Goal: Task Accomplishment & Management: Use online tool/utility

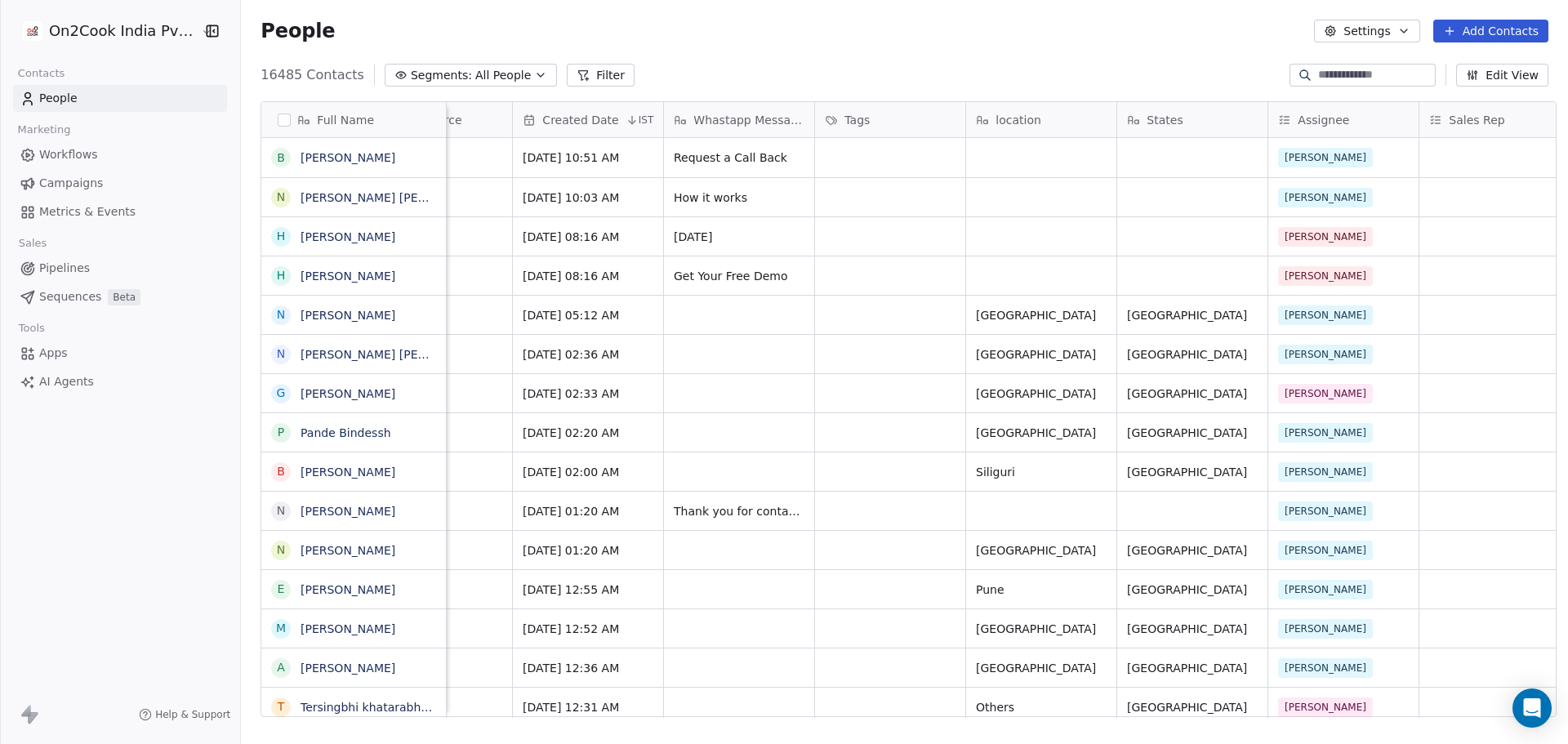
scroll to position [642, 1322]
click at [1325, 75] on input at bounding box center [1374, 75] width 115 height 16
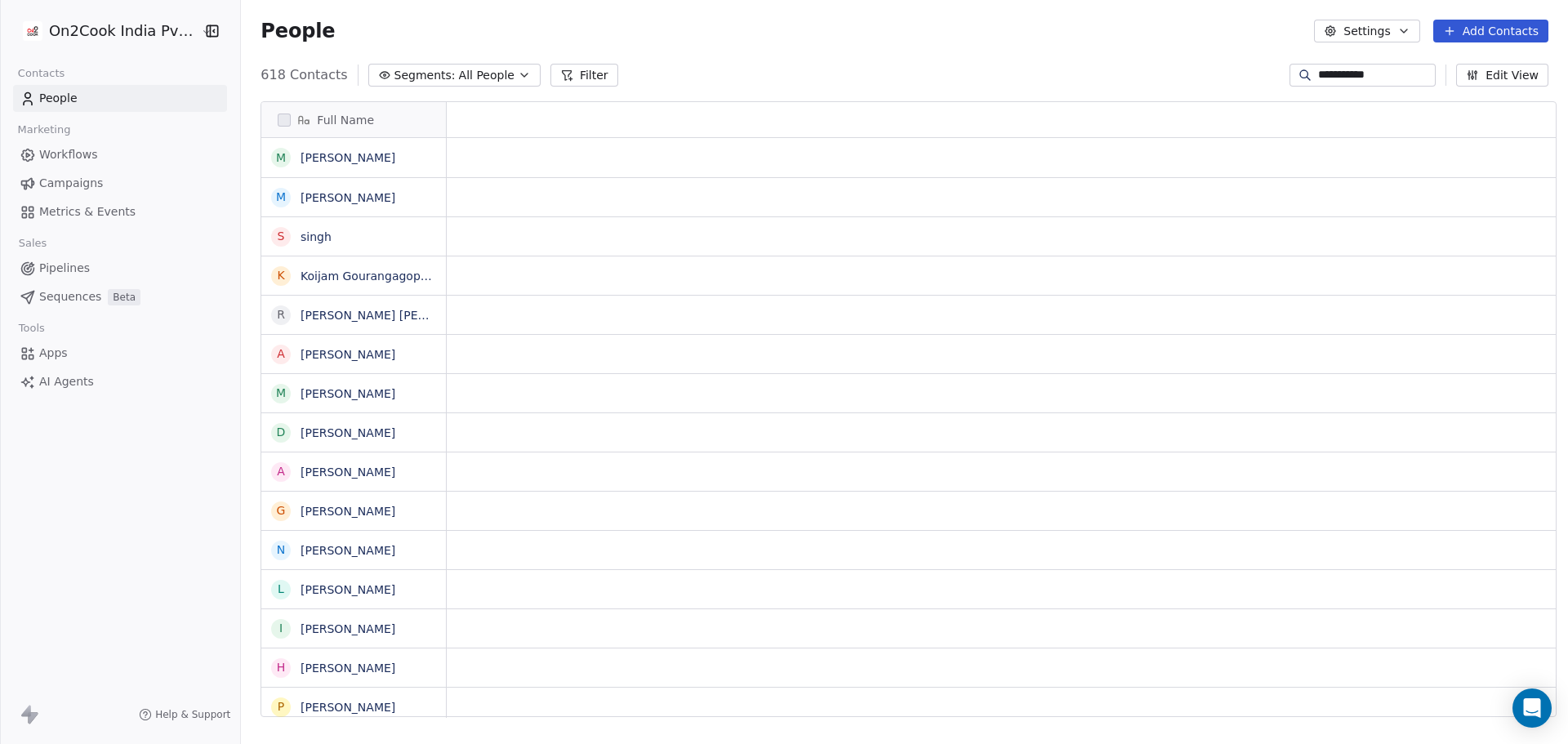
scroll to position [0, 0]
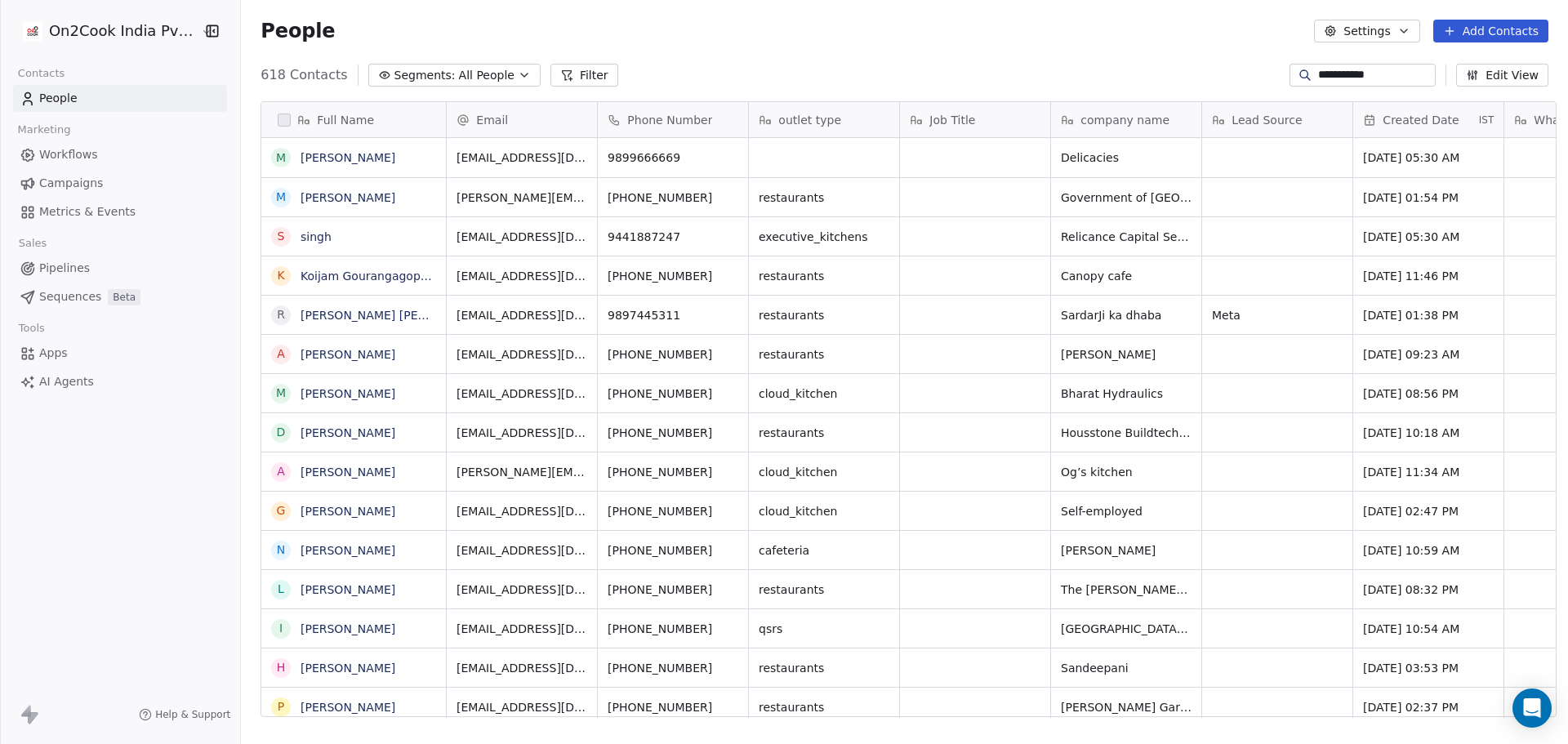
type input "**********"
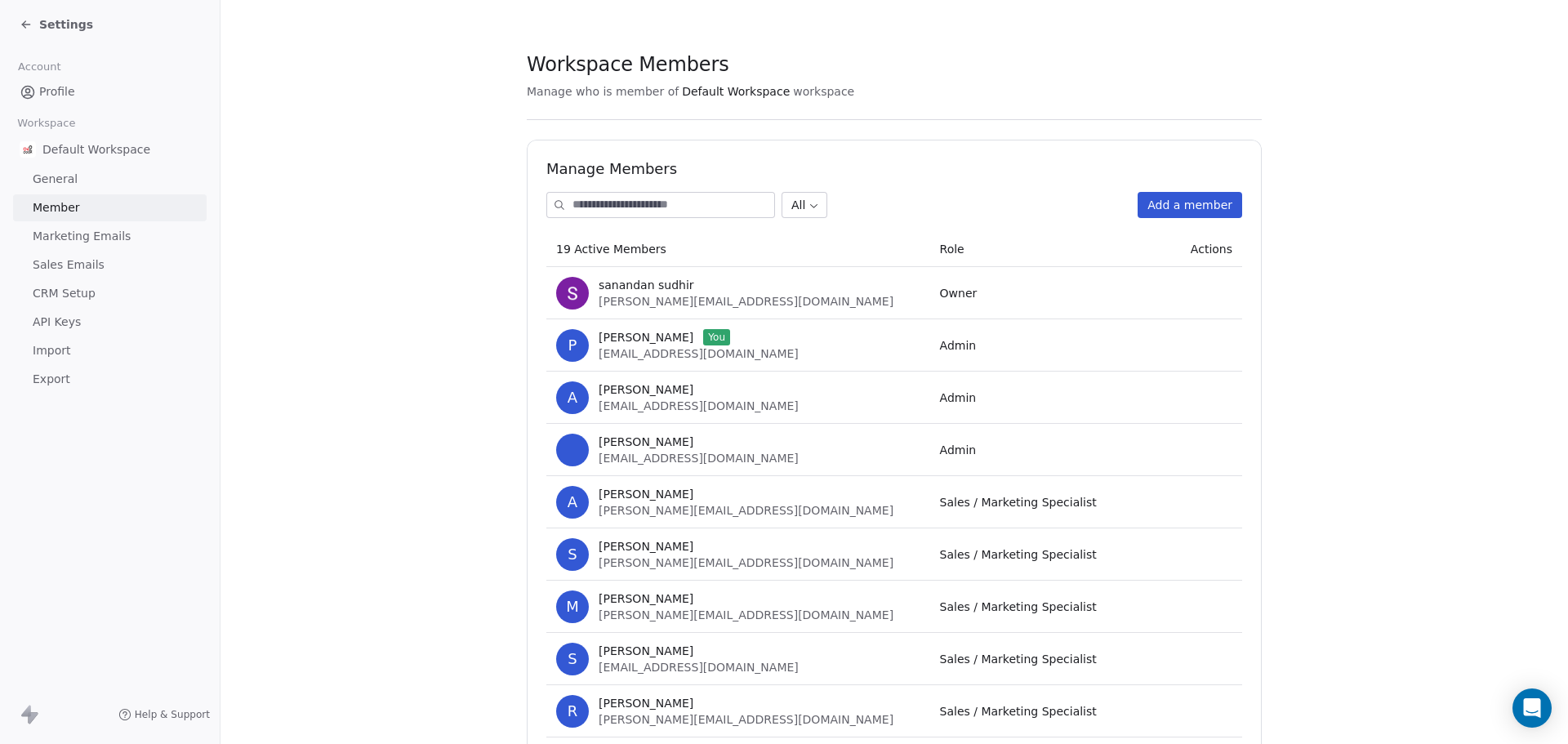
click at [28, 20] on icon at bounding box center [26, 24] width 13 height 13
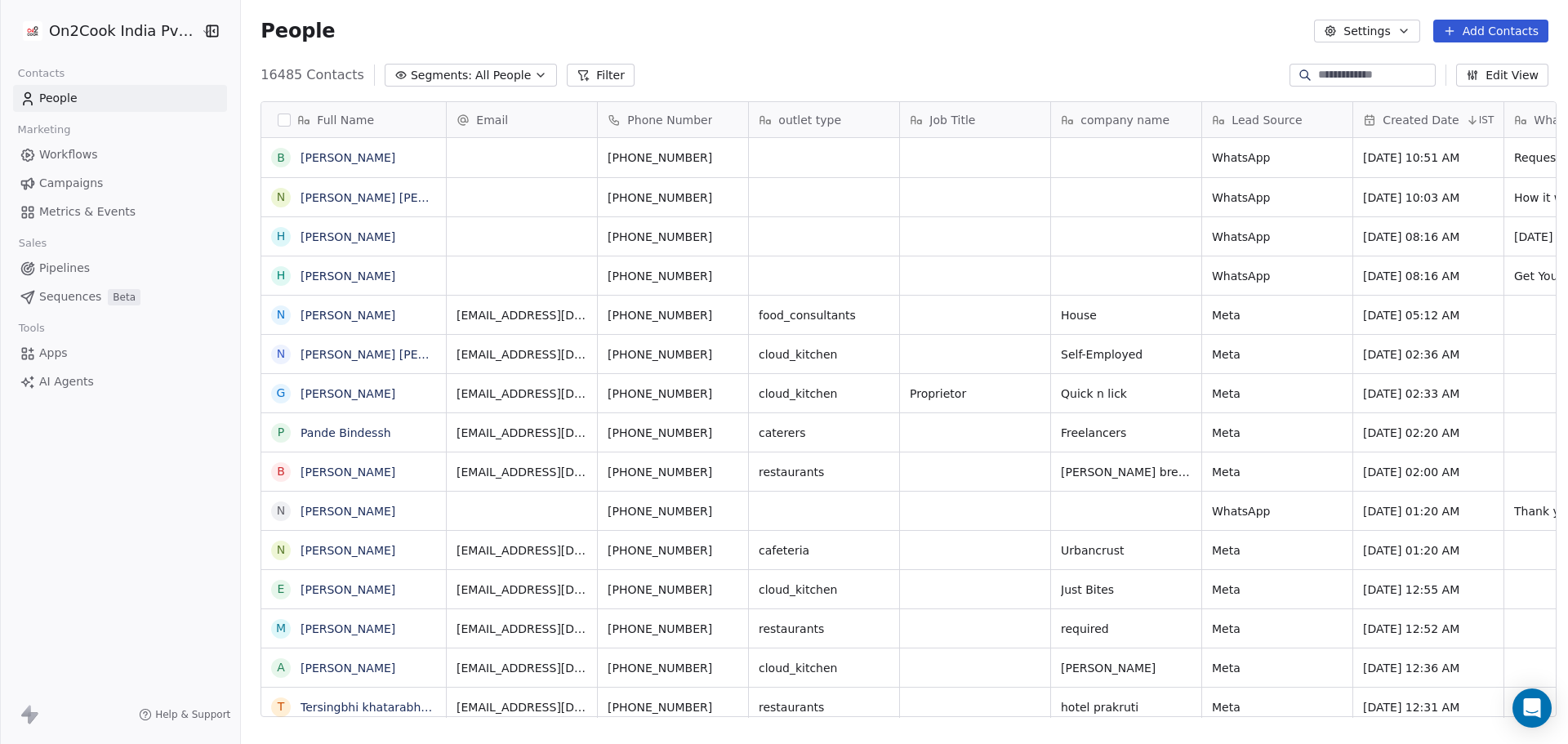
scroll to position [642, 1322]
click at [1385, 73] on input at bounding box center [1374, 75] width 115 height 16
type input "**********"
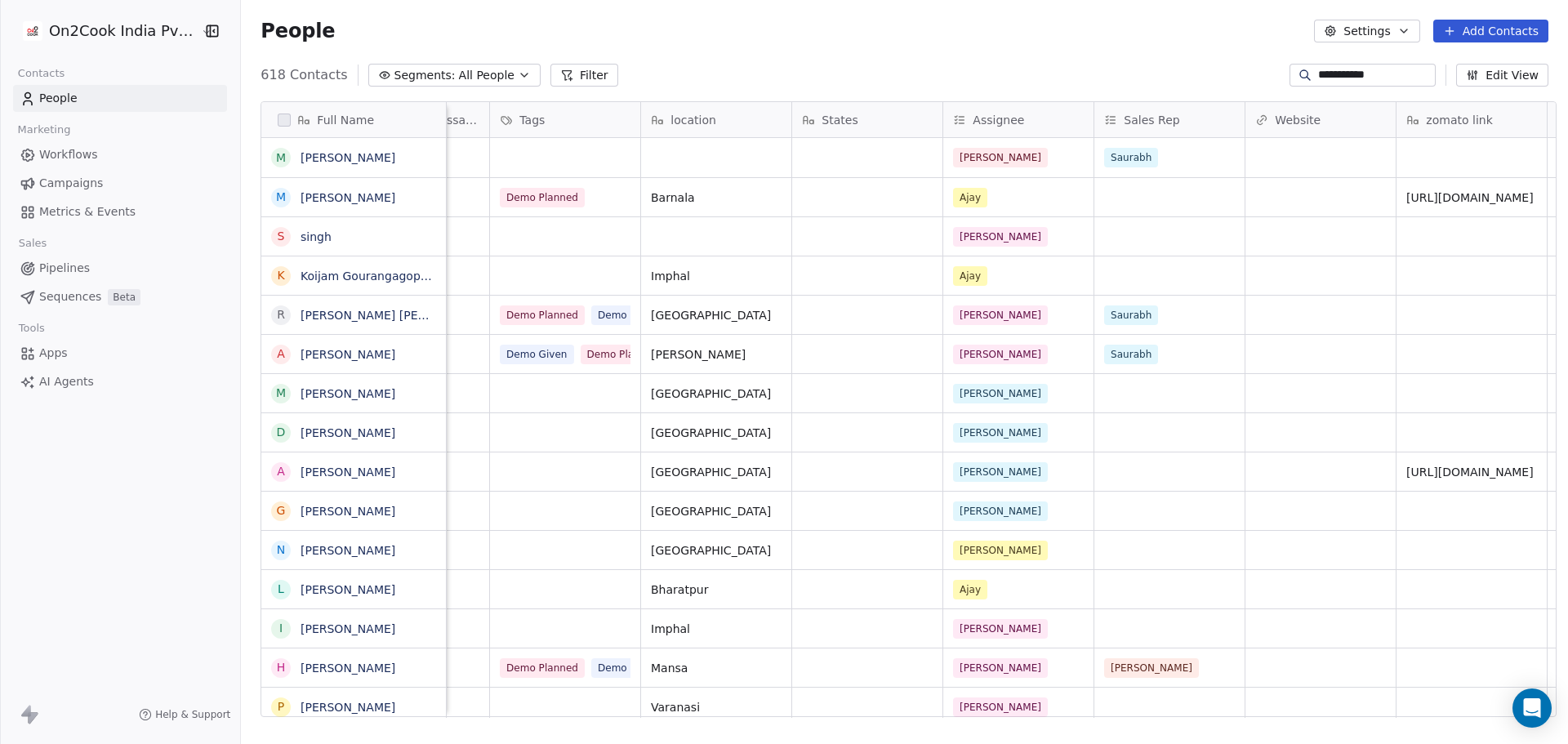
scroll to position [0, 1165]
click at [139, 97] on link "People" at bounding box center [119, 98] width 214 height 27
drag, startPoint x: 1004, startPoint y: 719, endPoint x: 715, endPoint y: 736, distance: 289.5
click at [715, 736] on div "Full Name M [PERSON_NAME] m [PERSON_NAME] K Koijam Gourangagopal [PERSON_NAME] …" at bounding box center [903, 416] width 1326 height 655
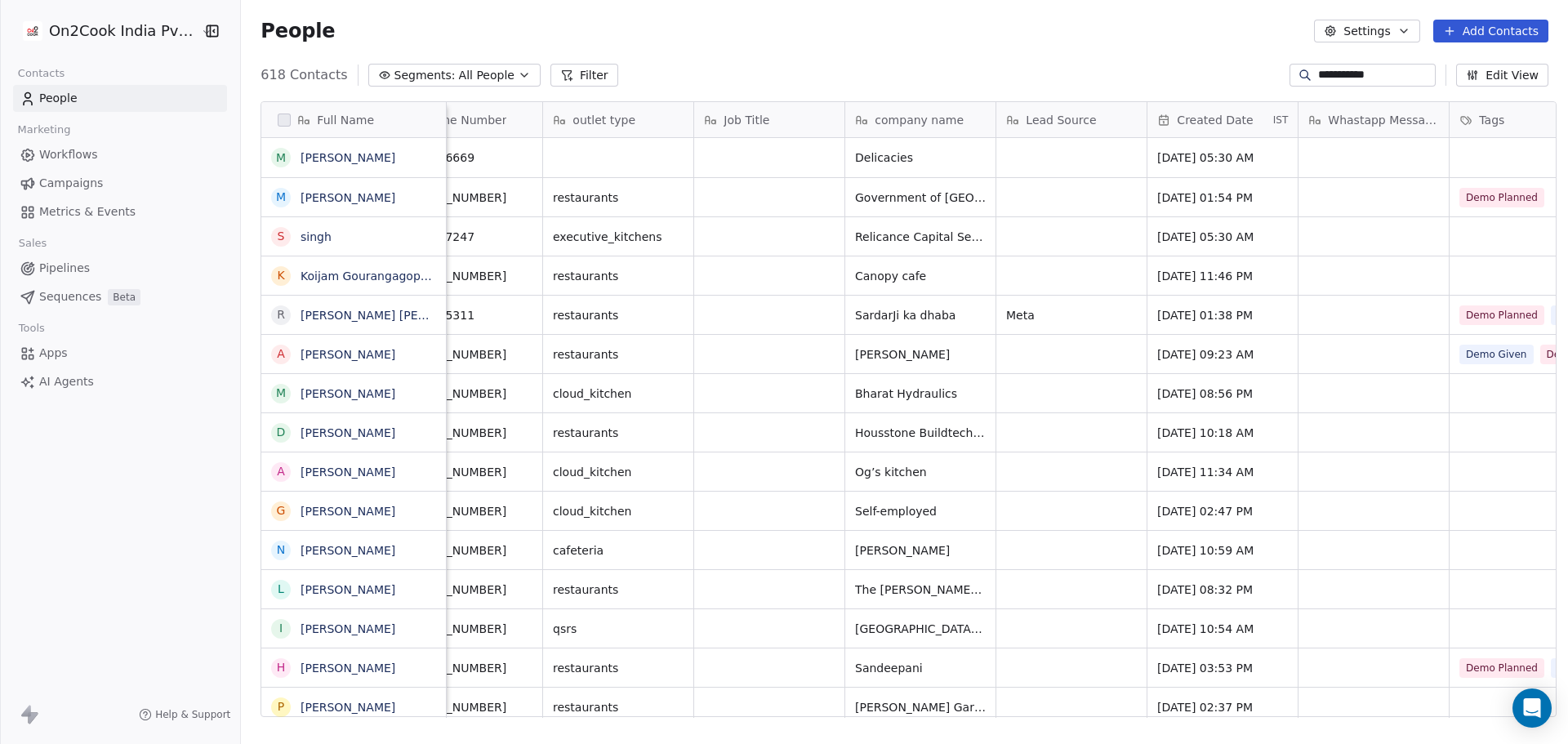
scroll to position [0, 0]
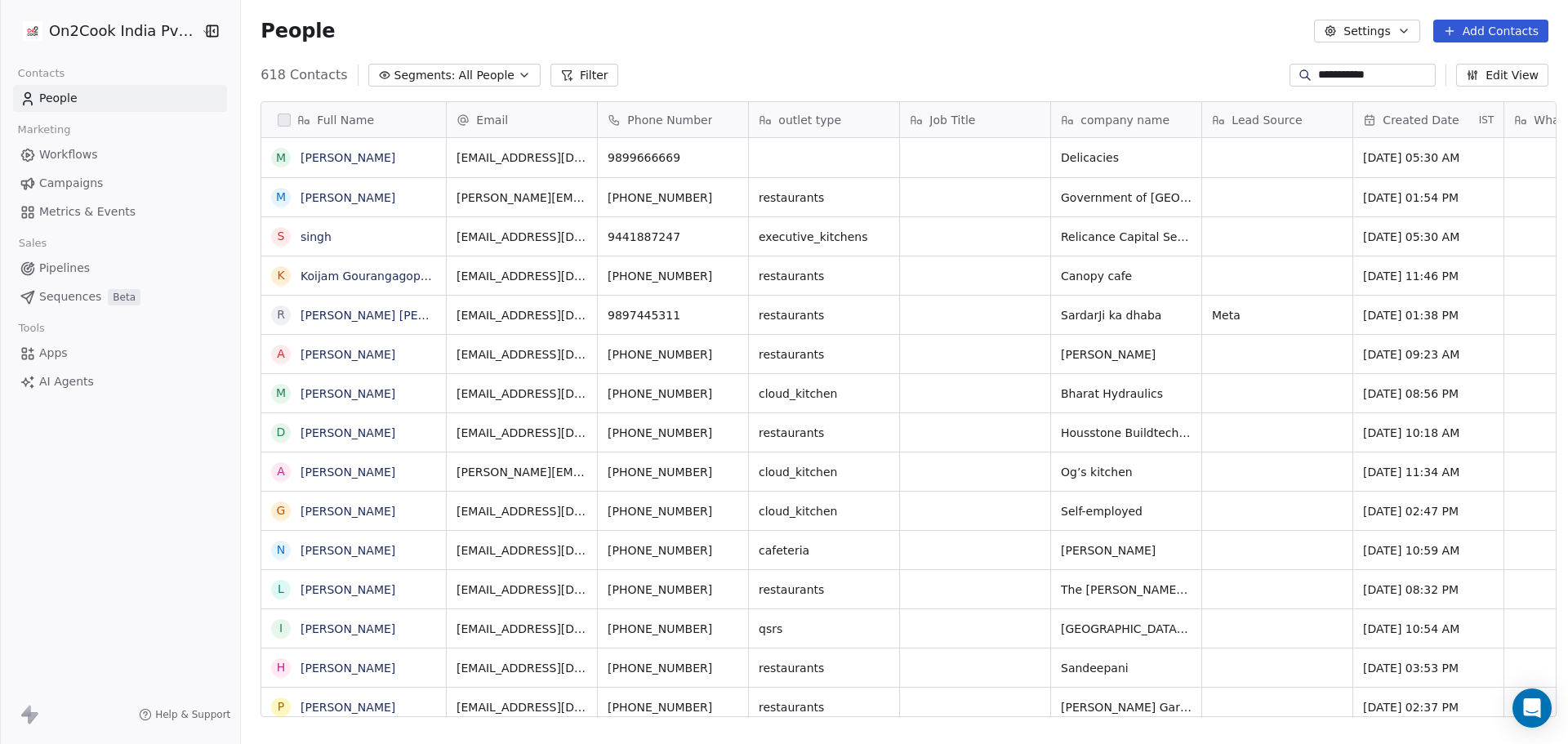
click at [141, 90] on link "People" at bounding box center [119, 98] width 214 height 27
click at [729, 59] on div "People Settings Add Contacts" at bounding box center [903, 31] width 1326 height 62
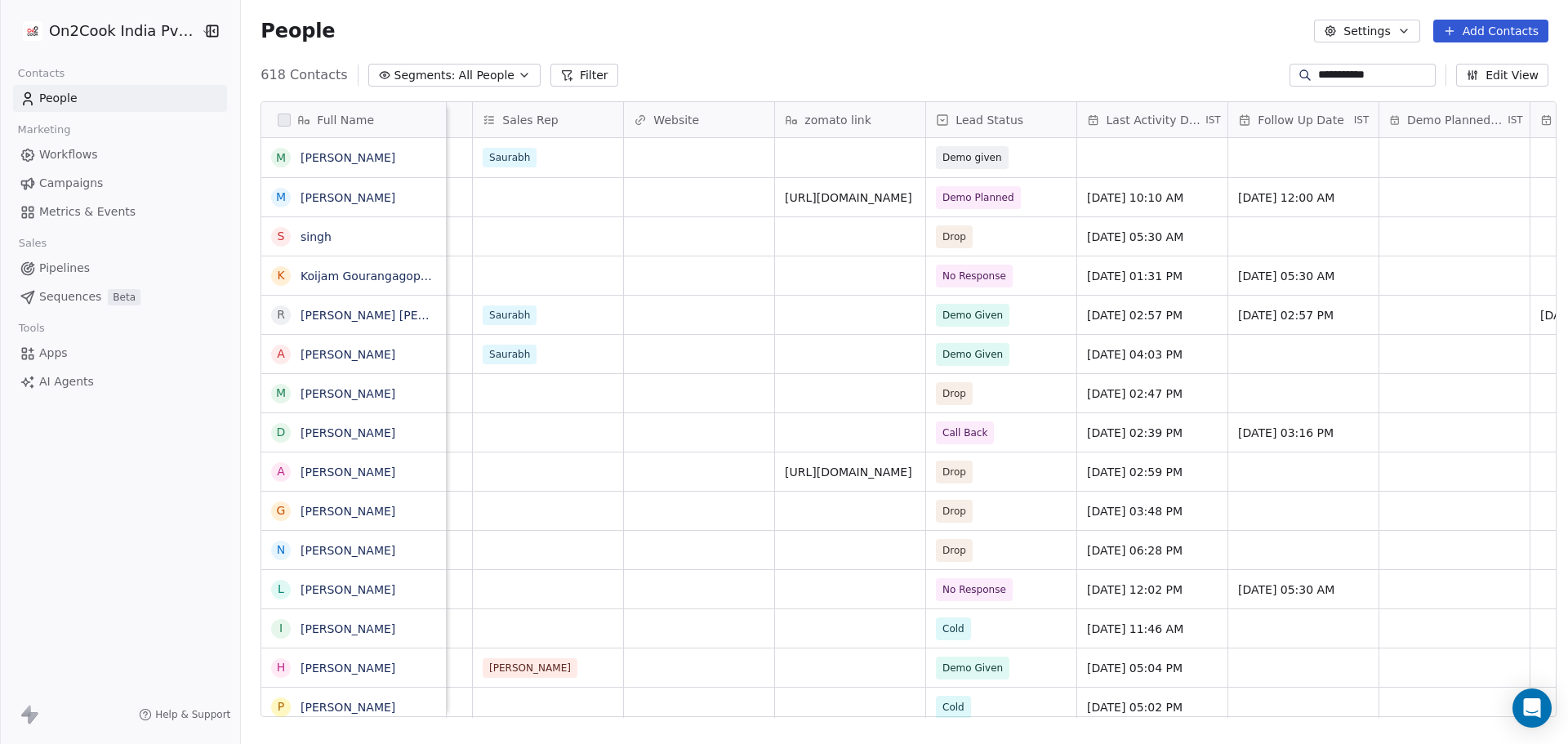
scroll to position [0, 1786]
click at [560, 73] on icon at bounding box center [566, 75] width 13 height 13
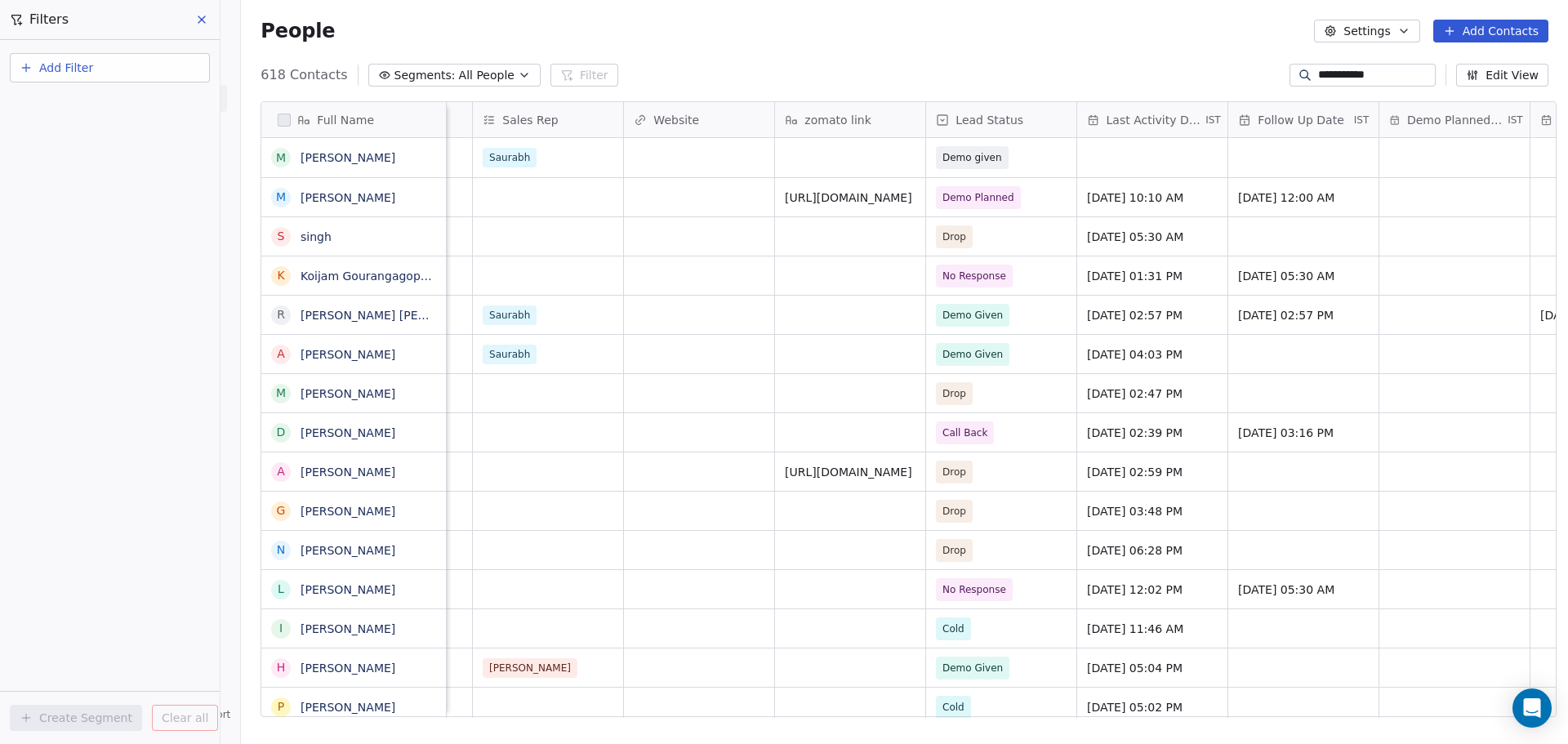
click at [132, 56] on button "Add Filter" at bounding box center [110, 68] width 200 height 30
click at [118, 110] on span "Contact properties" at bounding box center [80, 106] width 106 height 17
type input "******"
click at [96, 175] on div "Is" at bounding box center [109, 173] width 170 height 26
click at [103, 168] on body "**********" at bounding box center [784, 372] width 1568 height 744
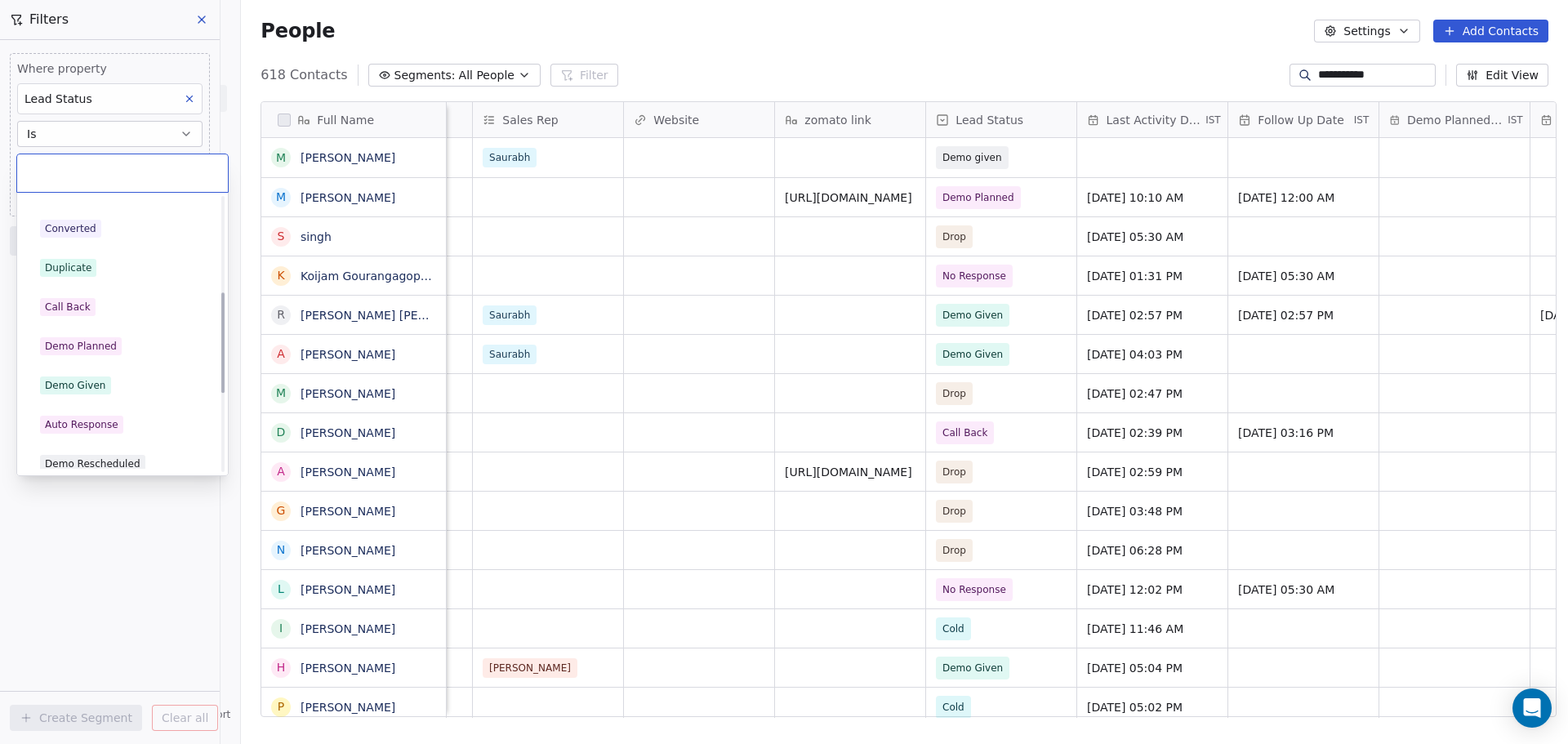
scroll to position [264, 0]
click at [120, 384] on div "Demo Given" at bounding box center [122, 382] width 165 height 18
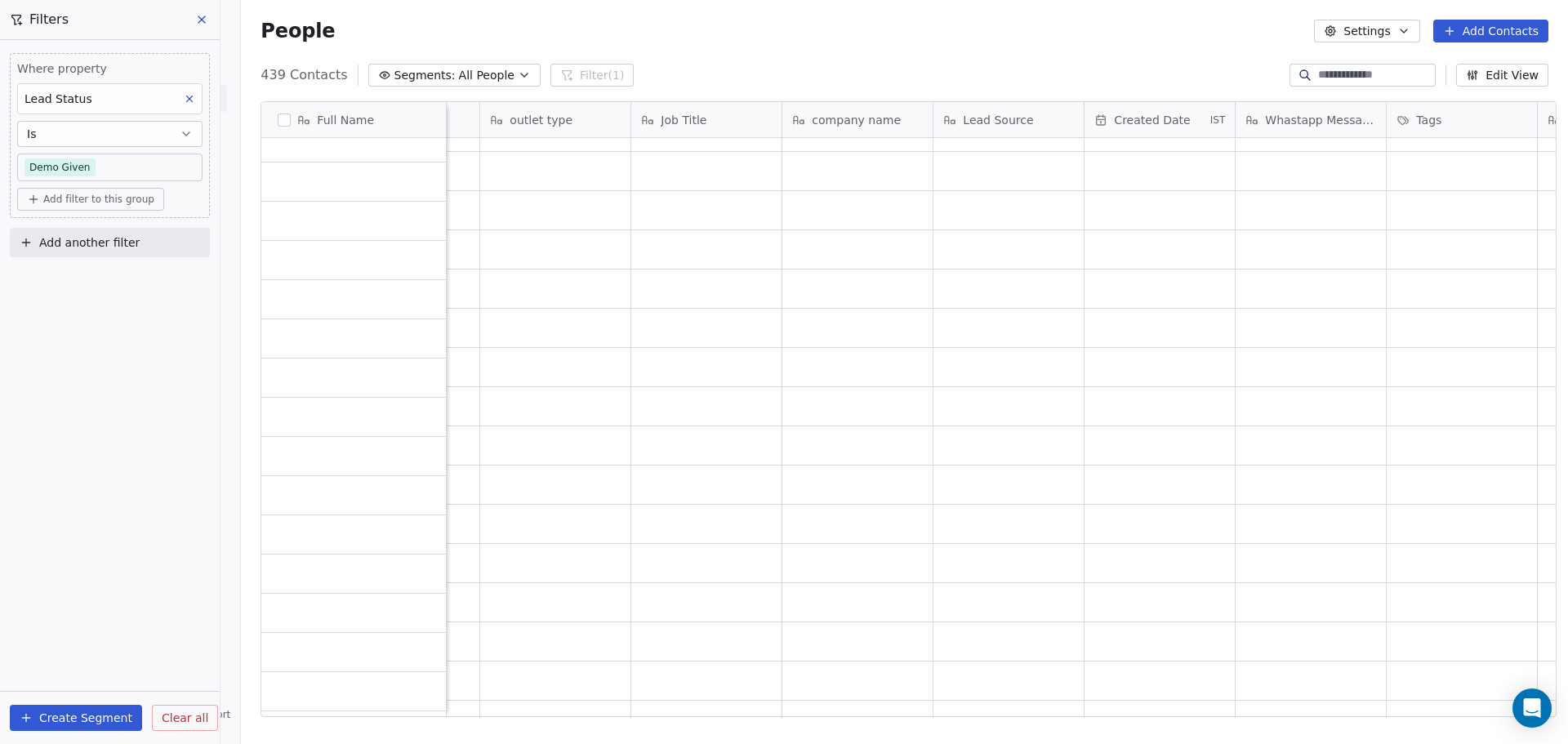
scroll to position [2476, 0]
click at [190, 713] on span "Clear all" at bounding box center [185, 718] width 47 height 17
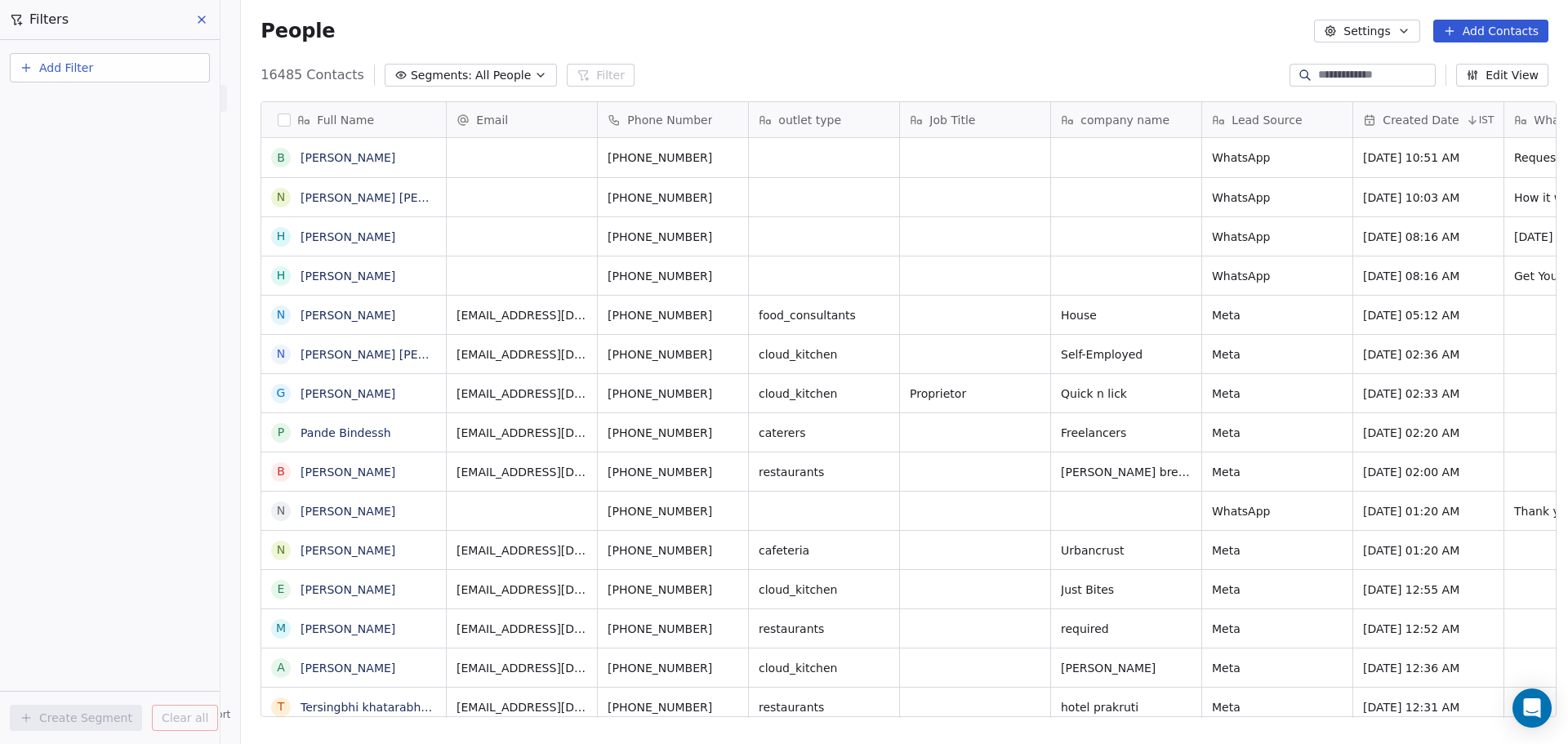
scroll to position [642, 1322]
click at [194, 22] on button at bounding box center [202, 19] width 24 height 23
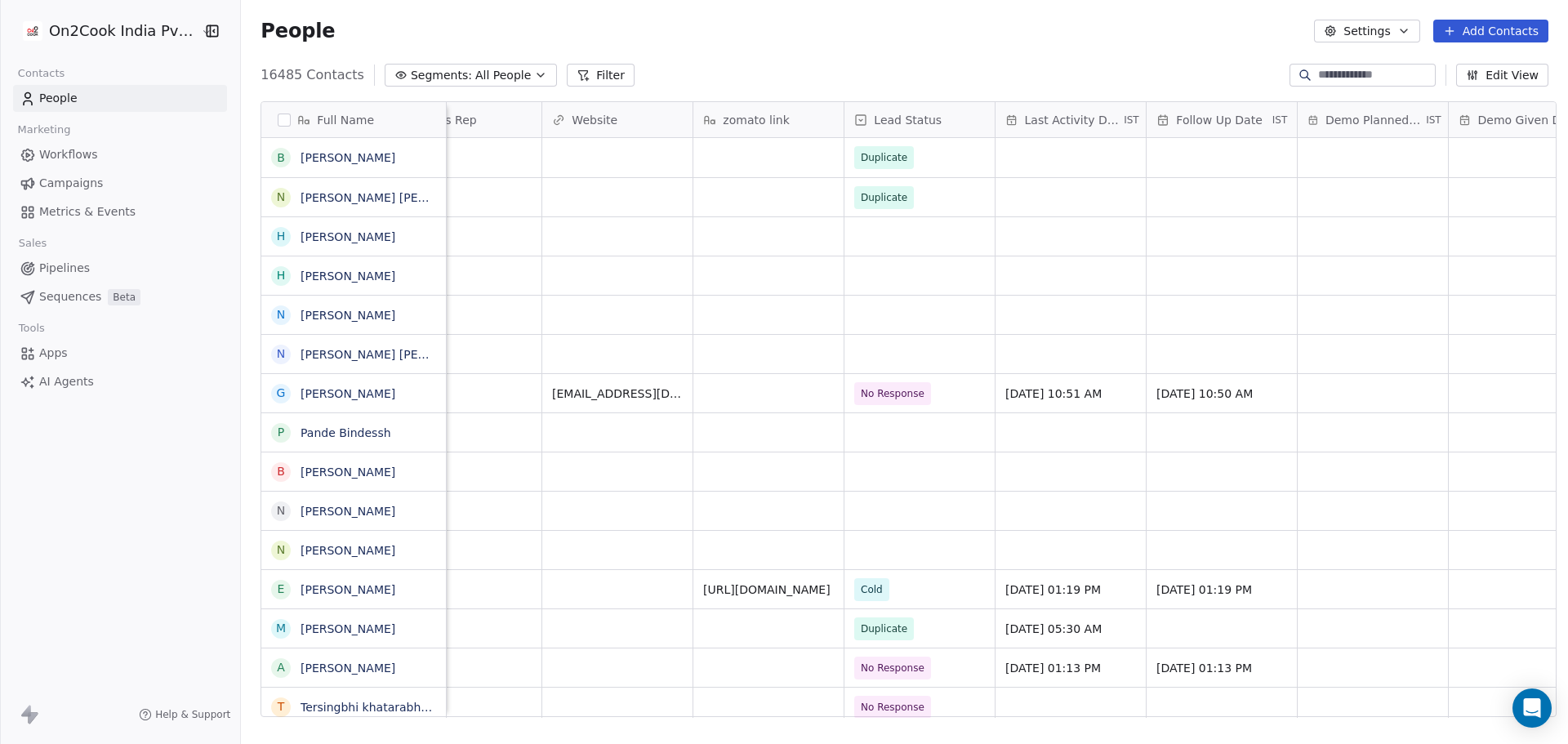
scroll to position [0, 0]
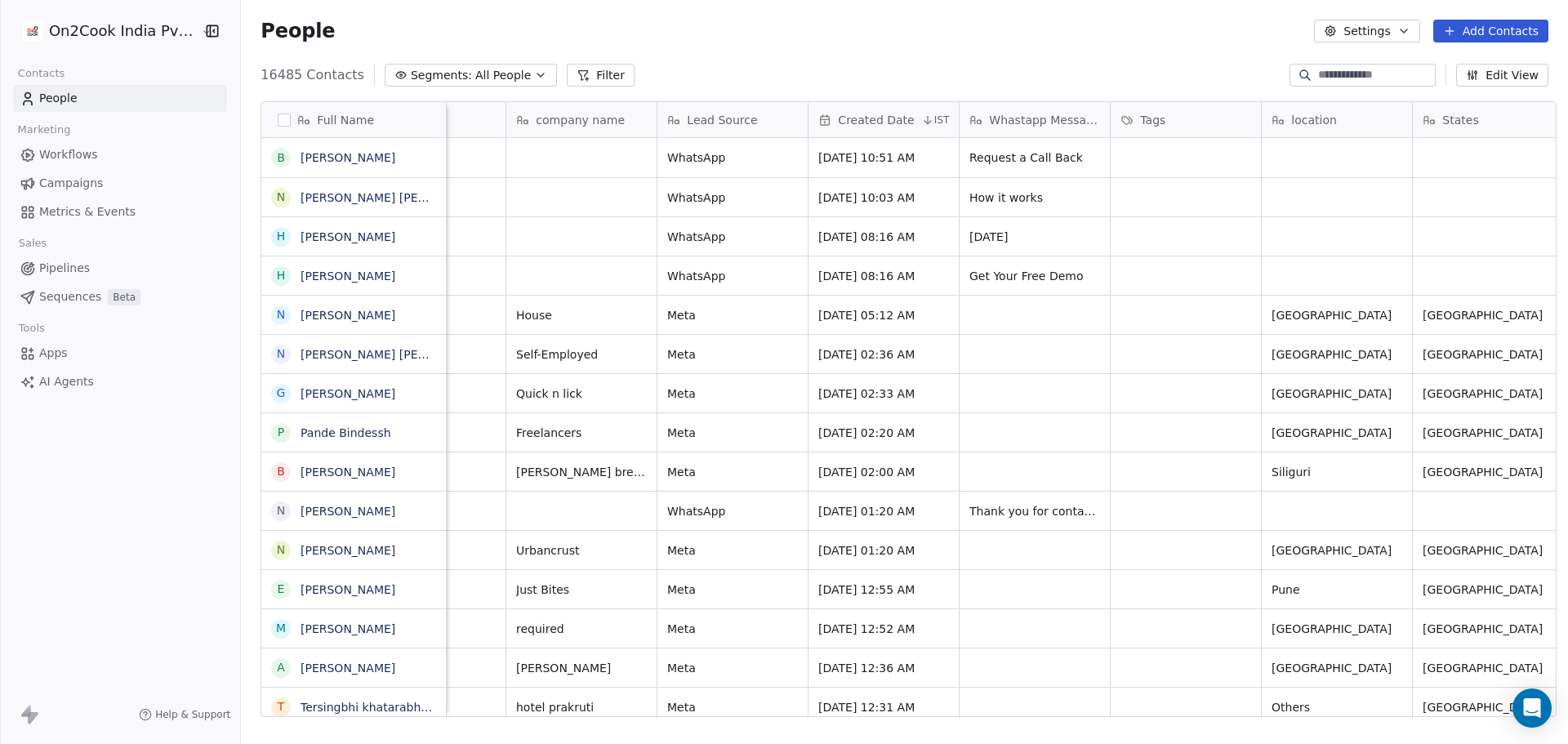
click at [578, 74] on button "Filter" at bounding box center [600, 75] width 68 height 23
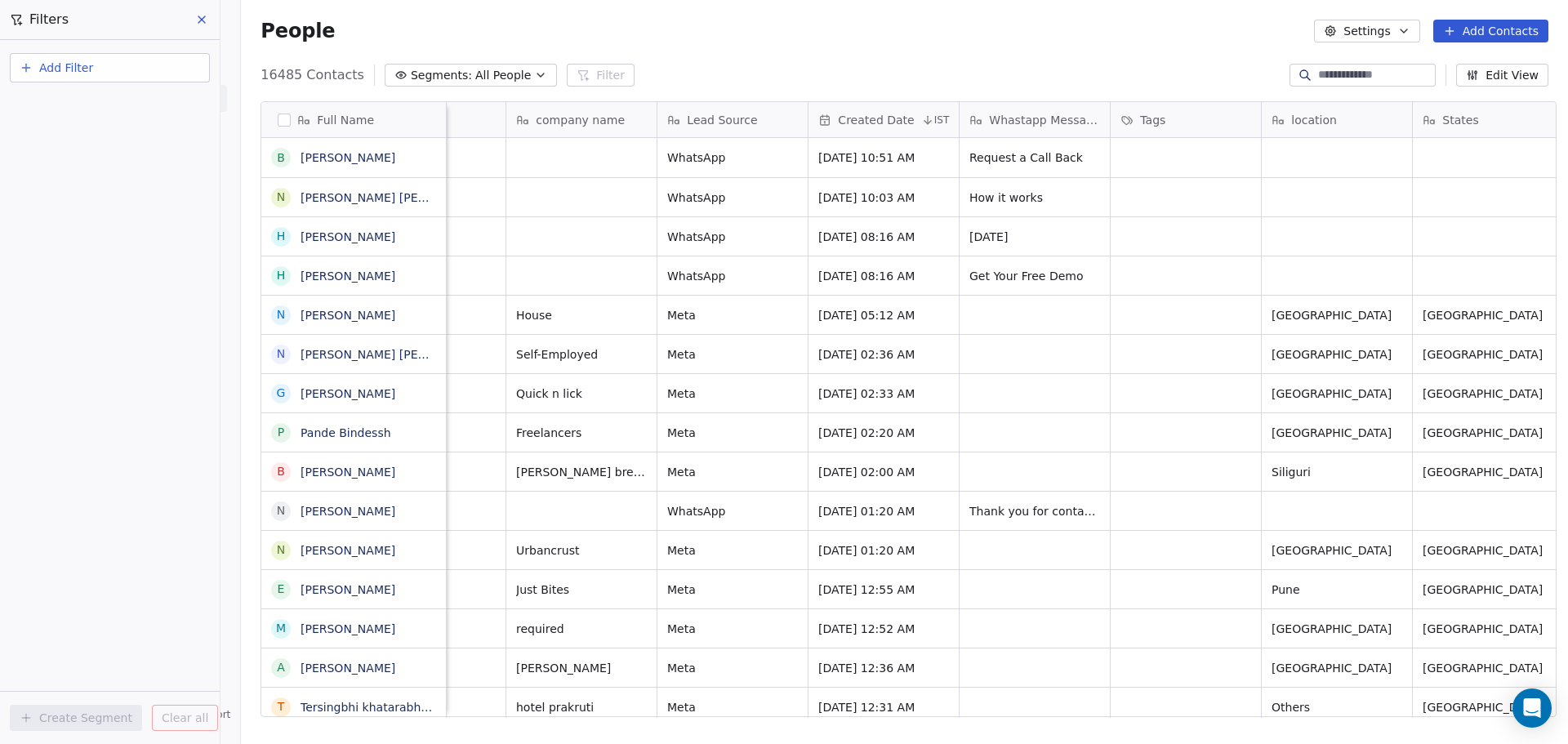
click at [124, 81] on button "Add Filter" at bounding box center [110, 68] width 200 height 30
click at [115, 104] on span "Contact properties" at bounding box center [80, 106] width 106 height 17
type input "********"
click at [122, 456] on div "Where property Lead Status Is Select Lead Status Add filter to this group Add a…" at bounding box center [110, 391] width 220 height 704
click at [170, 166] on body "On2Cook India Pvt. Ltd. Contacts People Marketing Workflows Campaigns Metrics &…" at bounding box center [784, 372] width 1568 height 744
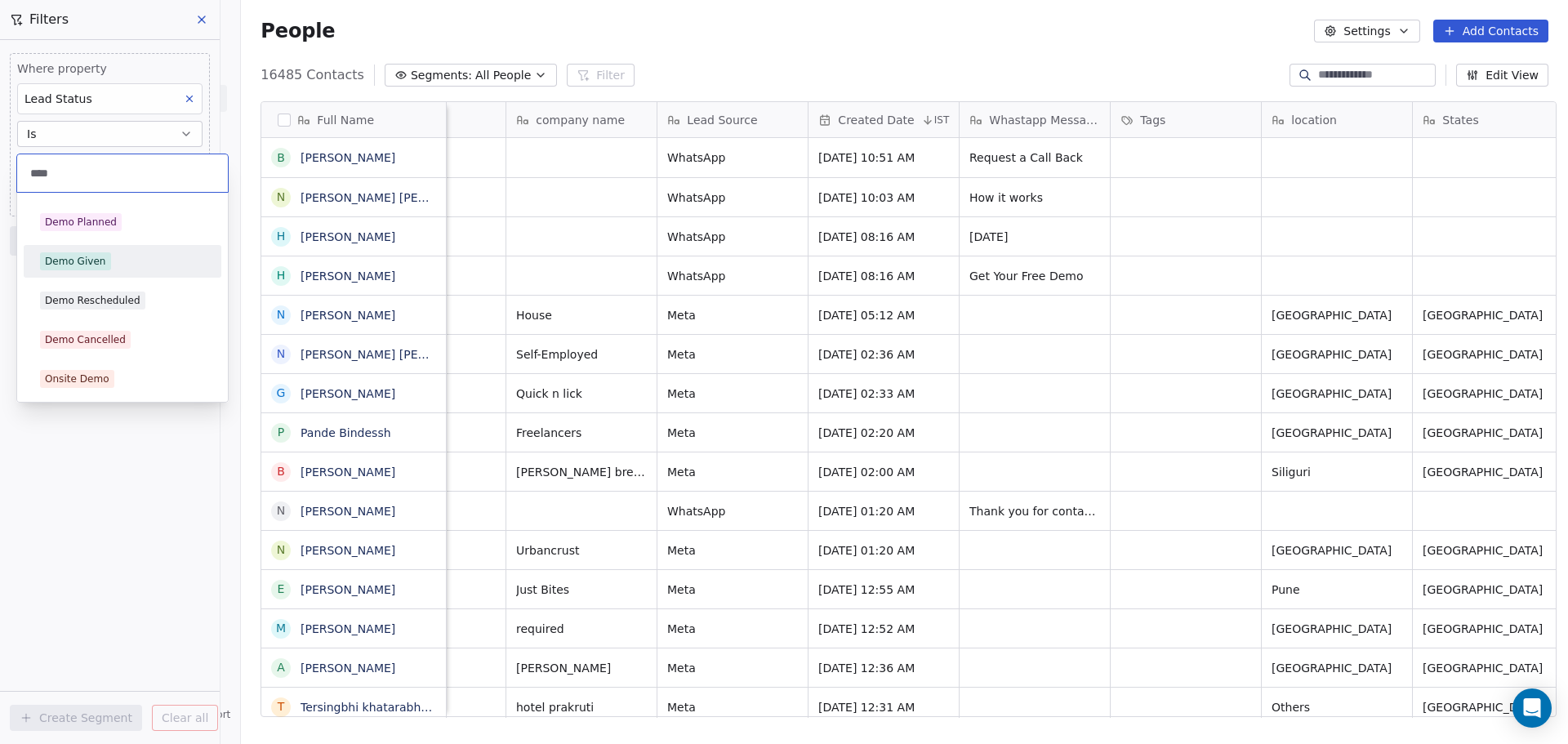
type input "****"
click at [153, 267] on div "Demo Given" at bounding box center [122, 262] width 165 height 18
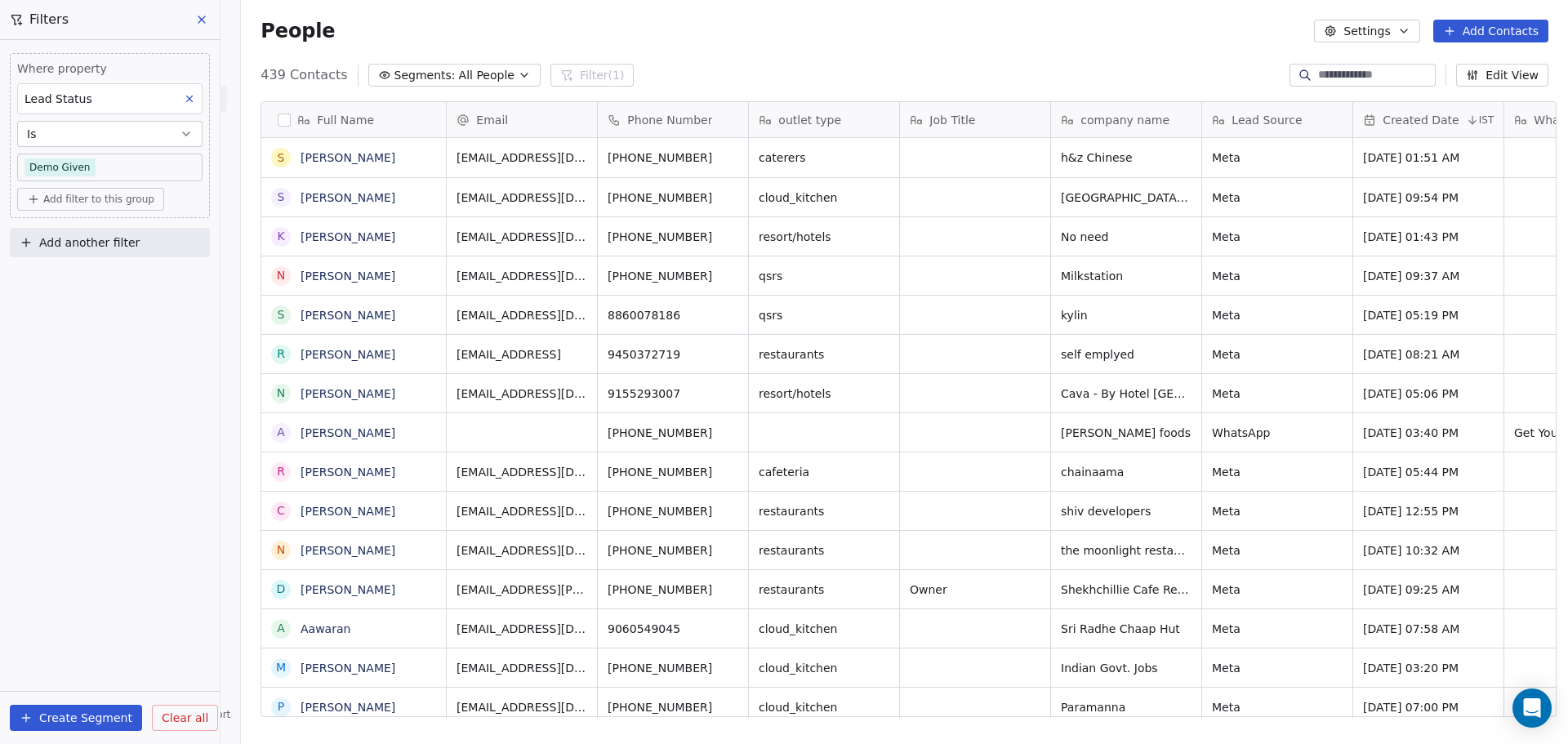
scroll to position [642, 1322]
click at [518, 71] on icon "button" at bounding box center [524, 75] width 13 height 13
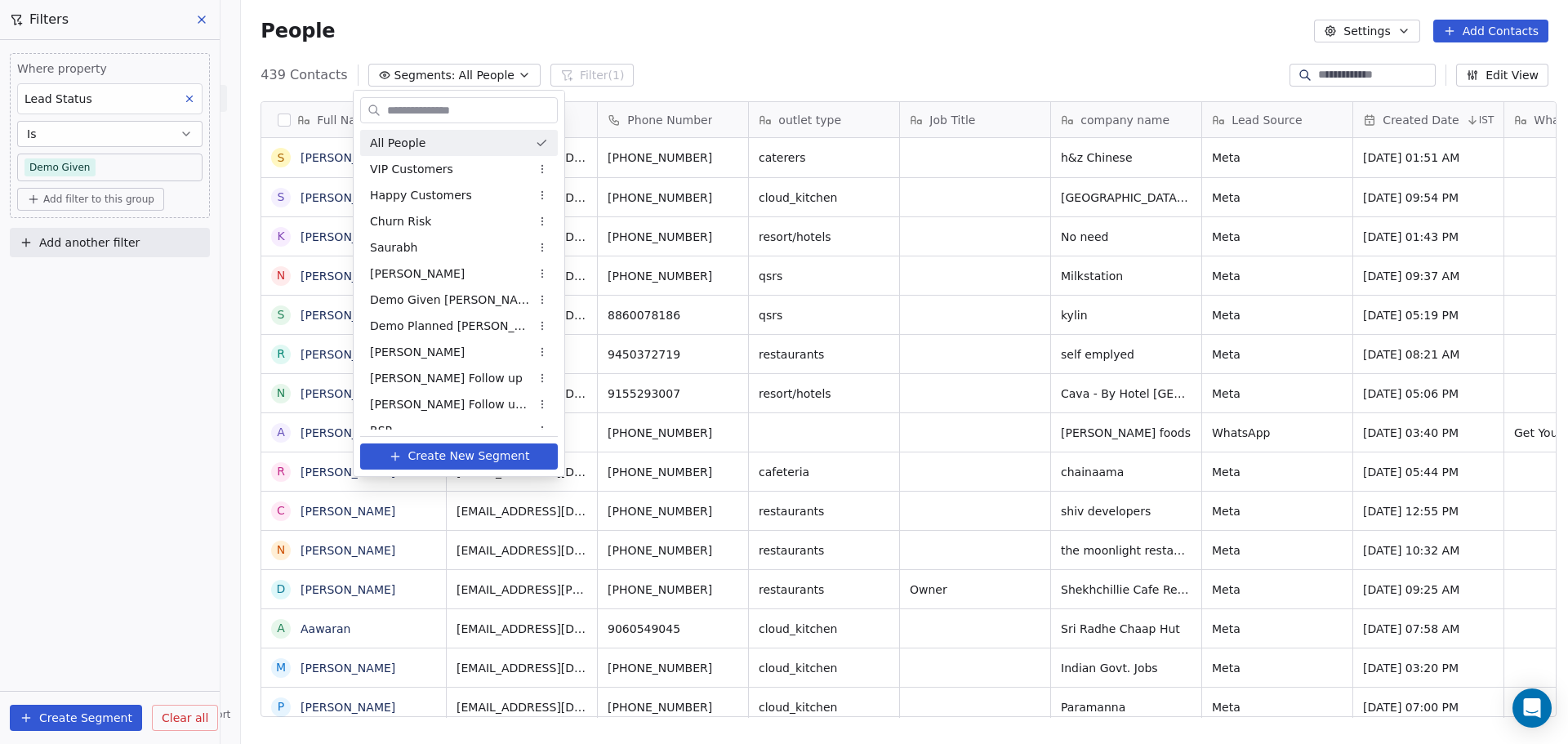
click at [670, 37] on html "On2Cook India Pvt. Ltd. Contacts People Marketing Workflows Campaigns Metrics &…" at bounding box center [784, 372] width 1568 height 744
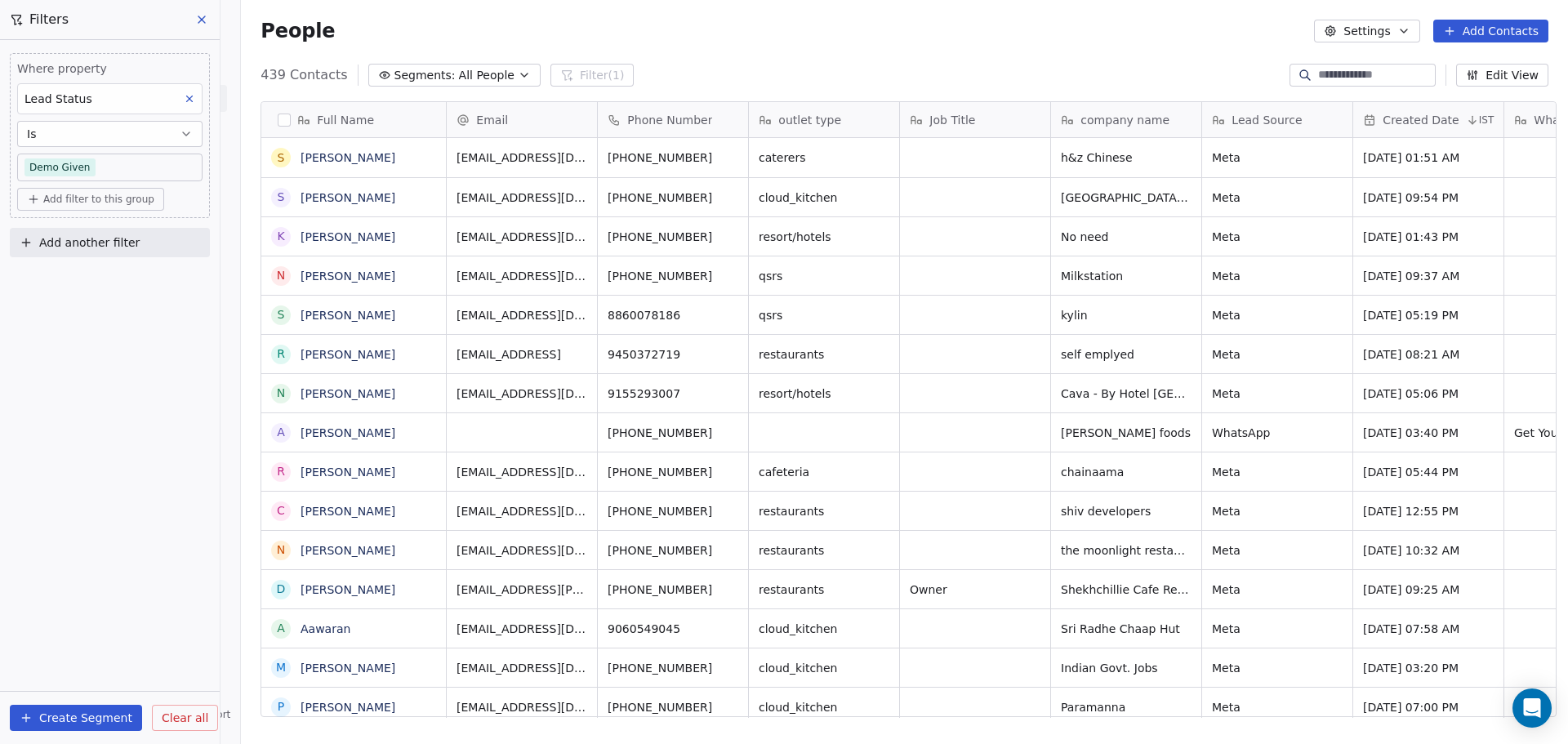
click at [105, 205] on span "Add filter to this group" at bounding box center [98, 199] width 111 height 13
click at [99, 234] on span "Contact properties" at bounding box center [87, 234] width 106 height 17
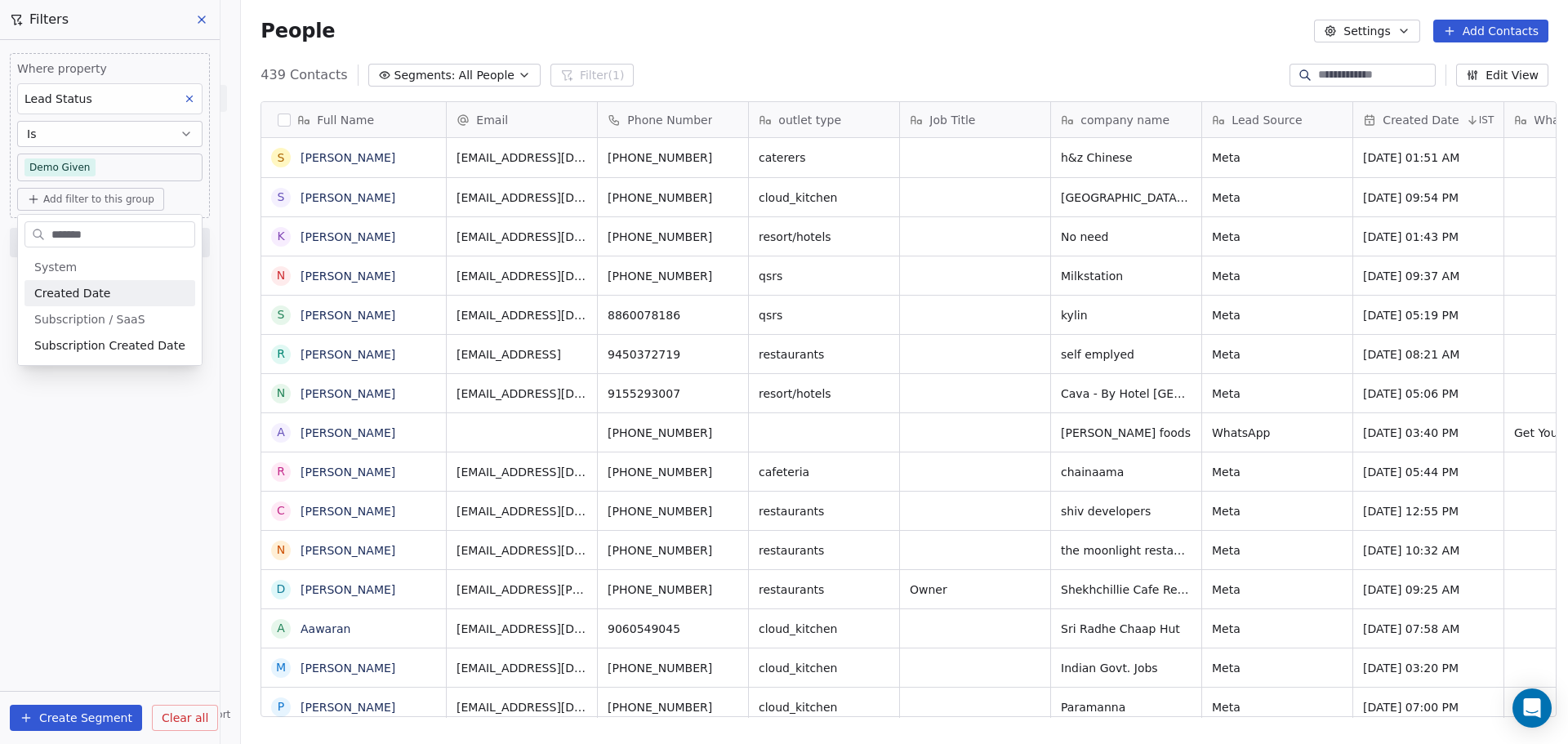
type input "*******"
click at [116, 291] on div "Created Date" at bounding box center [110, 293] width 151 height 16
click at [115, 292] on button "is in the last" at bounding box center [110, 290] width 186 height 26
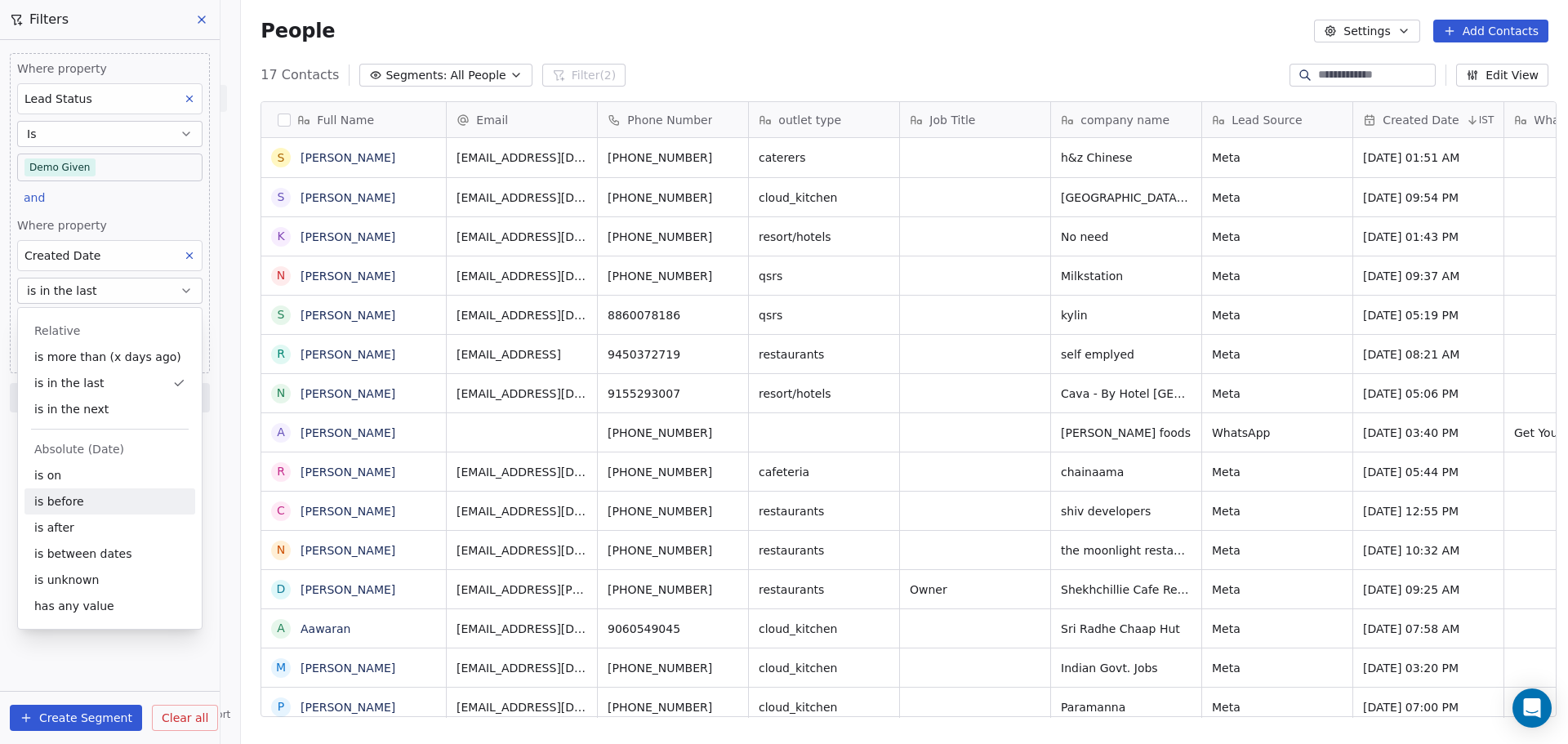
click at [106, 506] on div "is before" at bounding box center [109, 501] width 170 height 26
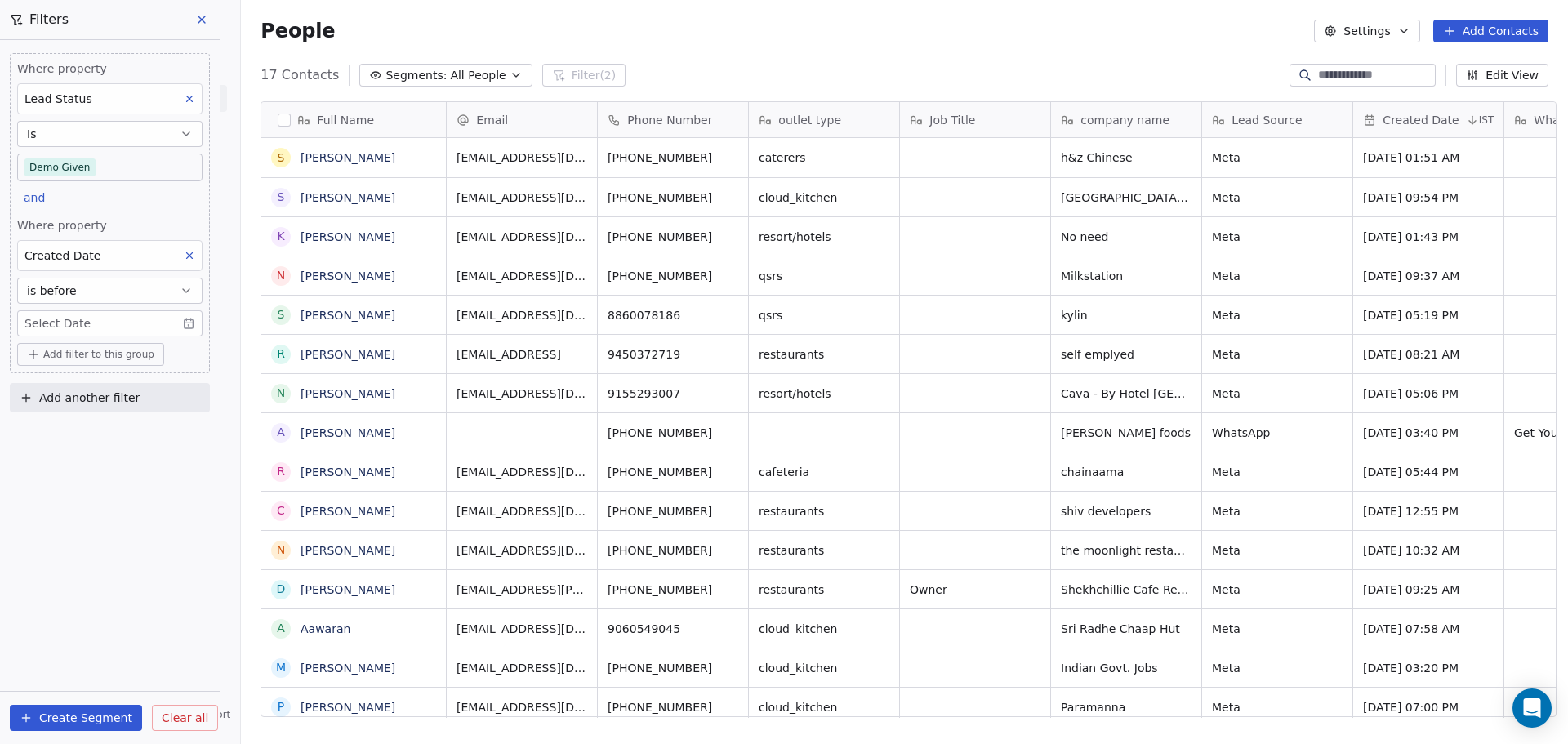
click at [166, 325] on body "On2Cook India Pvt. Ltd. Contacts People Marketing Workflows Campaigns Metrics &…" at bounding box center [784, 372] width 1568 height 744
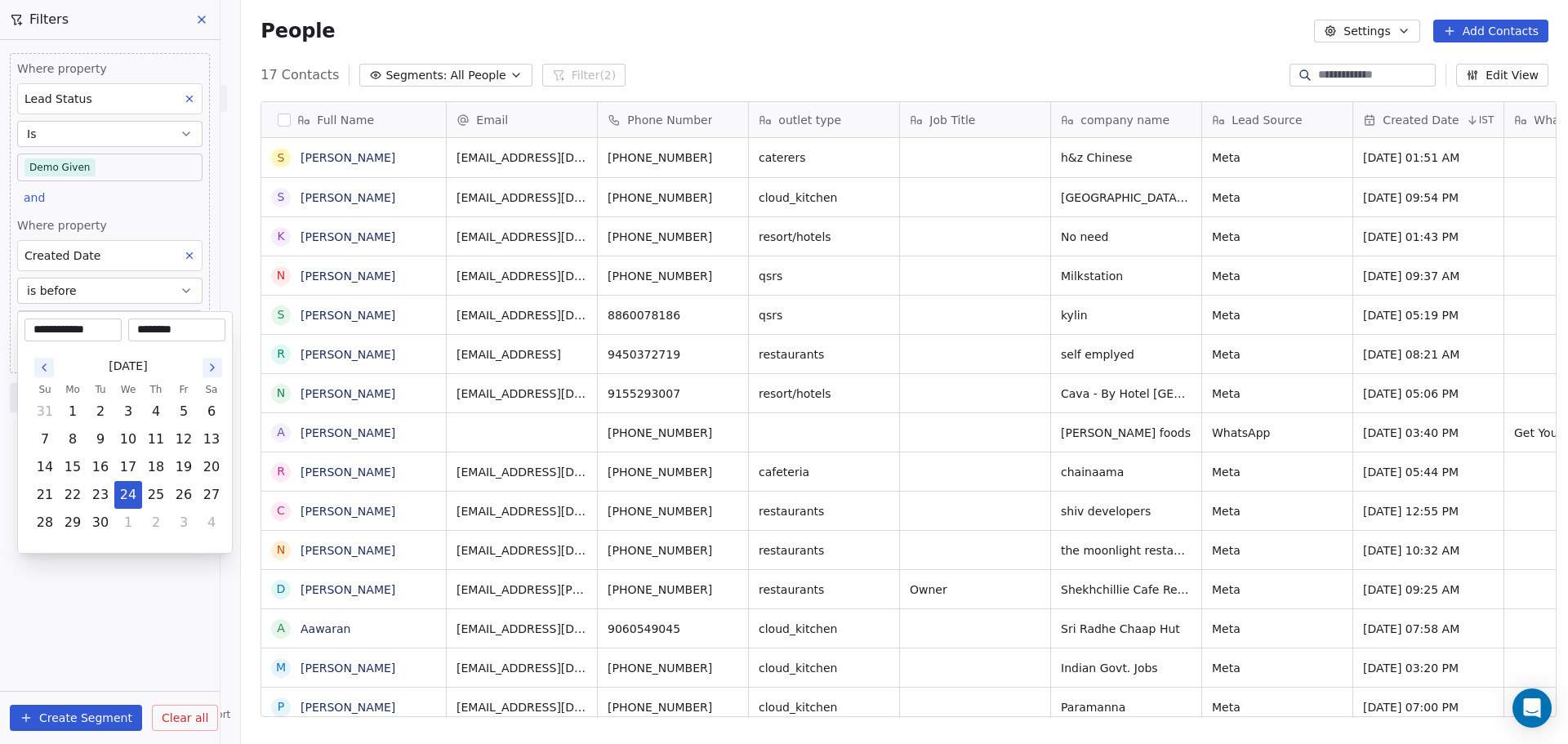
click at [47, 367] on icon "Go to the Previous Month" at bounding box center [44, 367] width 13 height 13
click at [151, 409] on button "31" at bounding box center [155, 411] width 26 height 26
type input "**********"
click at [116, 645] on html "On2Cook India Pvt. Ltd. Contacts People Marketing Workflows Campaigns Metrics &…" at bounding box center [784, 372] width 1568 height 744
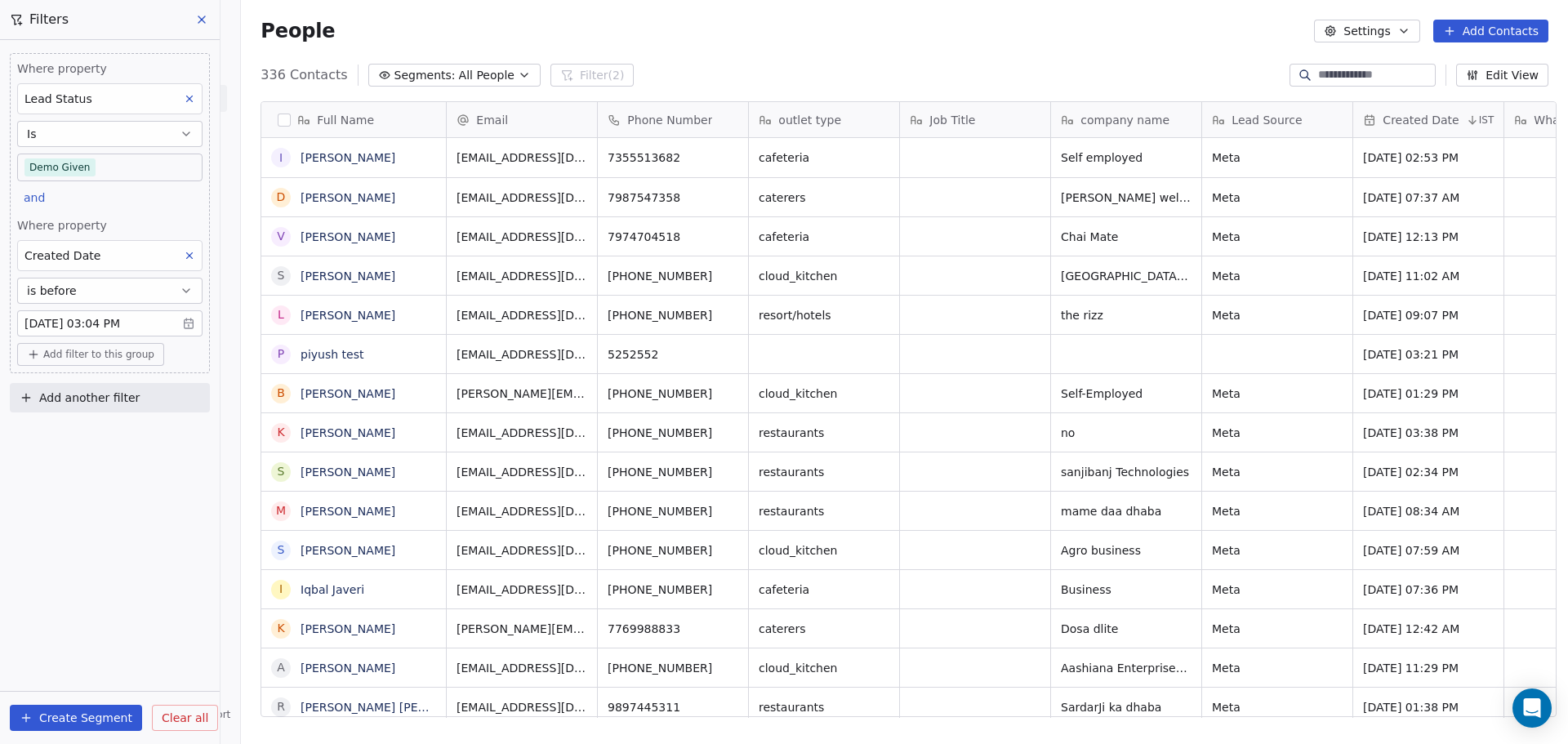
click at [207, 28] on button at bounding box center [202, 19] width 24 height 23
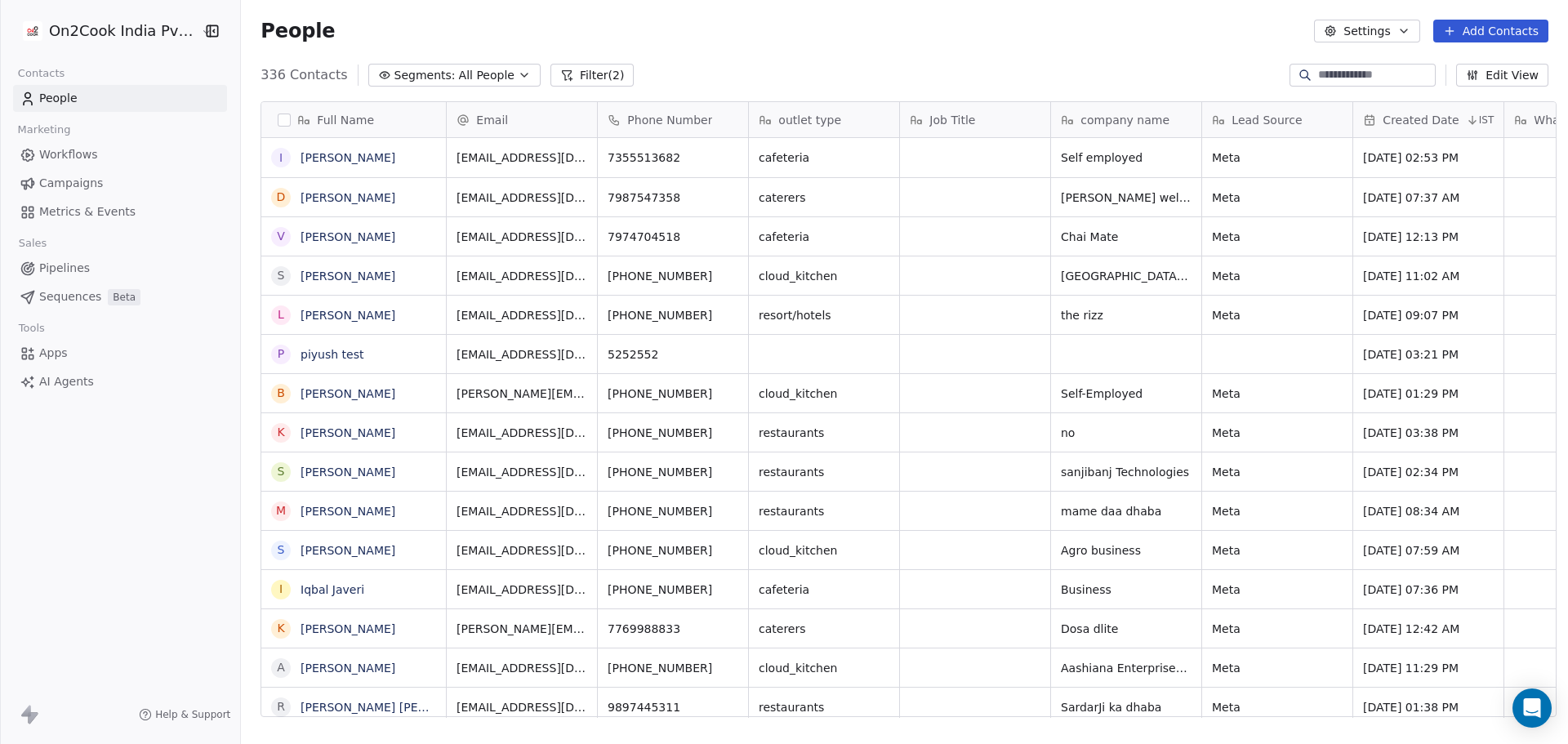
click at [1004, 47] on div "People Settings Add Contacts" at bounding box center [903, 31] width 1326 height 62
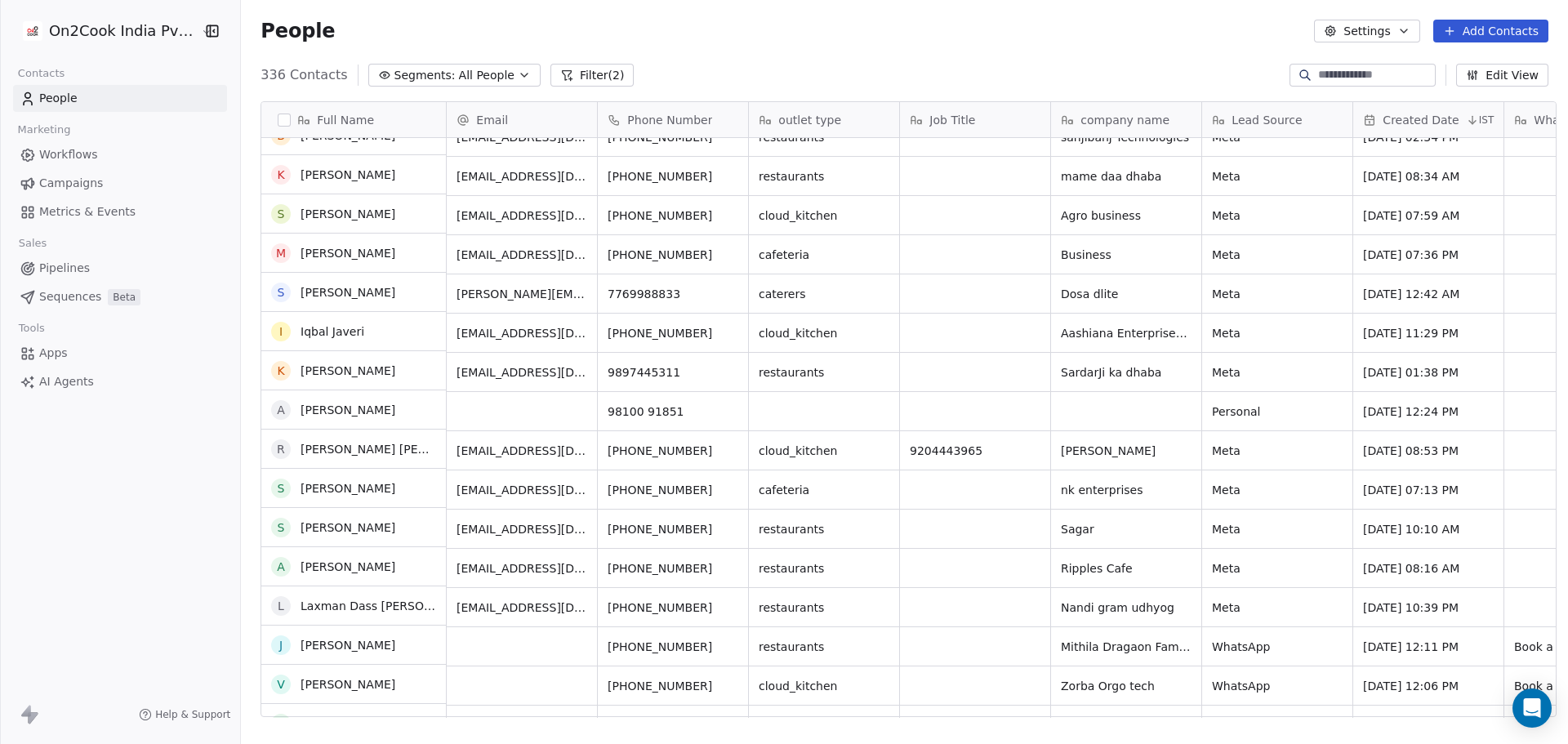
scroll to position [0, 0]
